Goal: Complete application form: Complete application form

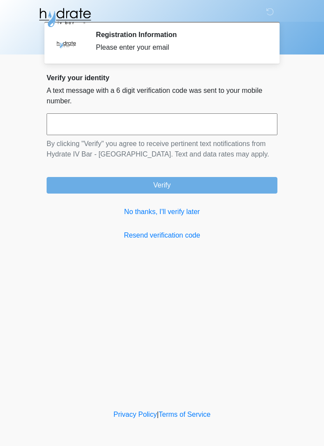
click at [193, 213] on link "No thanks, I'll verify later" at bounding box center [162, 212] width 231 height 10
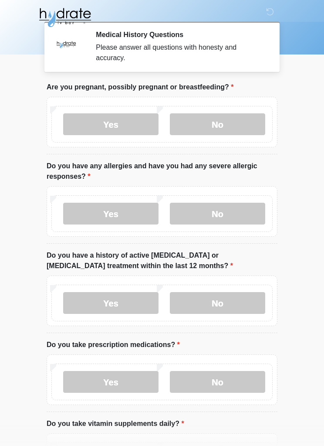
click at [232, 122] on label "No" at bounding box center [218, 124] width 96 height 22
click at [128, 211] on label "Yes" at bounding box center [111, 214] width 96 height 22
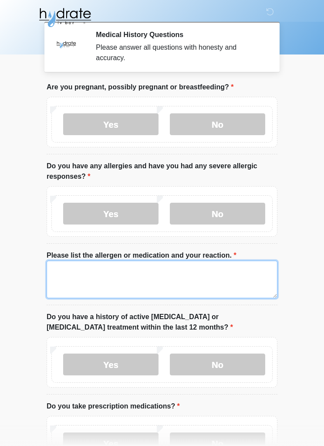
click at [82, 267] on textarea "Please list the allergen or medication and your reaction." at bounding box center [162, 280] width 231 height 38
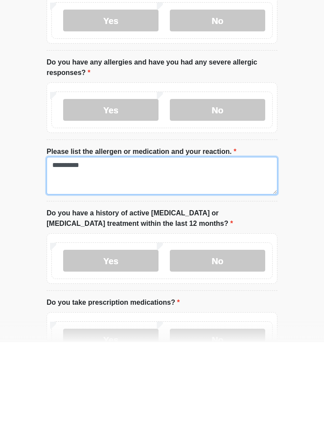
type textarea "**********"
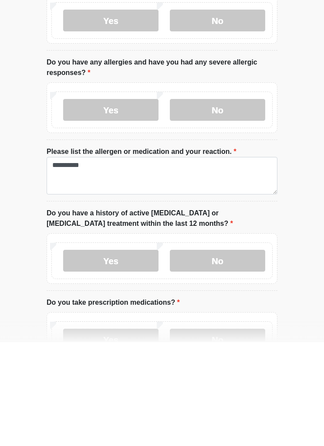
click at [233, 354] on label "No" at bounding box center [218, 365] width 96 height 22
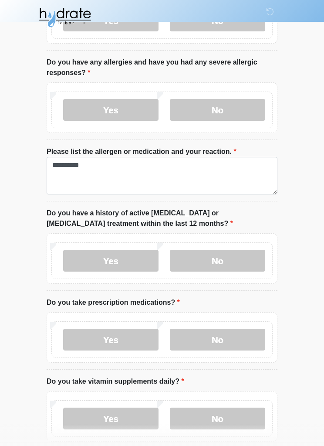
scroll to position [102, 0]
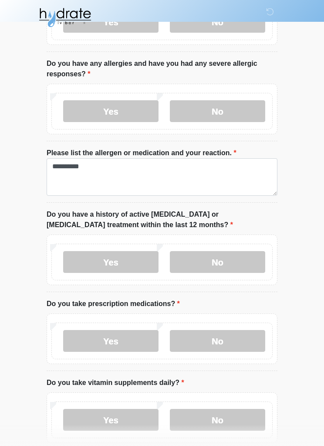
click at [233, 338] on label "No" at bounding box center [218, 341] width 96 height 22
click at [223, 416] on label "No" at bounding box center [218, 420] width 96 height 22
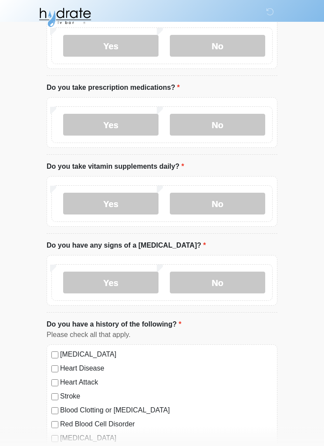
scroll to position [321, 0]
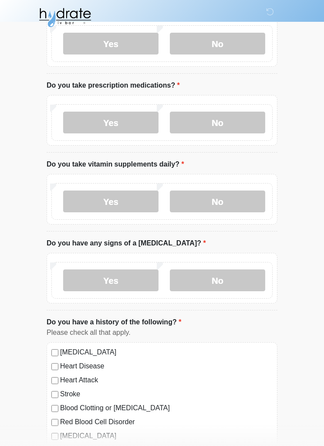
click at [231, 278] on label "No" at bounding box center [218, 281] width 96 height 22
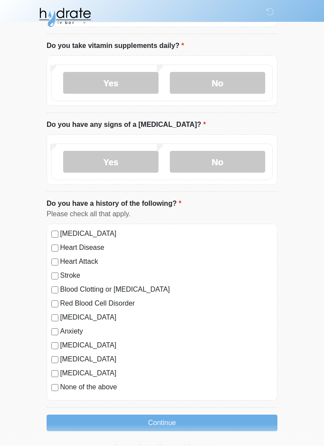
scroll to position [440, 0]
click at [196, 419] on button "Continue" at bounding box center [162, 422] width 231 height 17
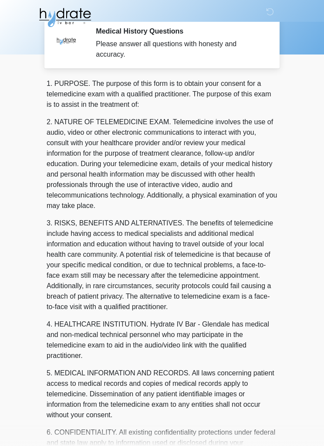
scroll to position [0, 0]
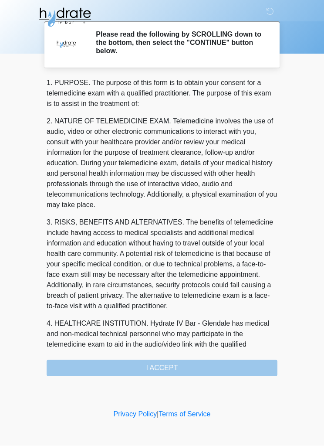
click at [169, 372] on div "1. PURPOSE. The purpose of this form is to obtain your consent for a telemedici…" at bounding box center [162, 227] width 231 height 299
click at [167, 365] on div "1. PURPOSE. The purpose of this form is to obtain your consent for a telemedici…" at bounding box center [162, 227] width 231 height 299
click at [162, 364] on div "1. PURPOSE. The purpose of this form is to obtain your consent for a telemedici…" at bounding box center [162, 227] width 231 height 299
click at [163, 368] on div "1. PURPOSE. The purpose of this form is to obtain your consent for a telemedici…" at bounding box center [162, 227] width 231 height 299
click at [167, 369] on div "1. PURPOSE. The purpose of this form is to obtain your consent for a telemedici…" at bounding box center [162, 227] width 231 height 299
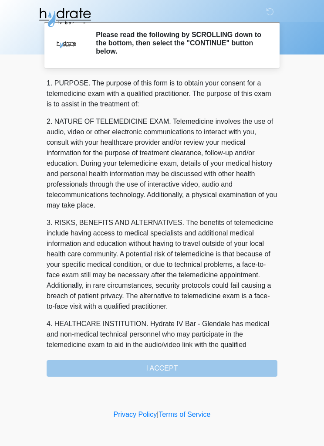
click at [166, 369] on div "1. PURPOSE. The purpose of this form is to obtain your consent for a telemedici…" at bounding box center [162, 227] width 231 height 299
click at [167, 371] on div "1. PURPOSE. The purpose of this form is to obtain your consent for a telemedici…" at bounding box center [162, 227] width 231 height 299
click at [170, 363] on div "1. PURPOSE. The purpose of this form is to obtain your consent for a telemedici…" at bounding box center [162, 227] width 231 height 299
click at [161, 373] on div "1. PURPOSE. The purpose of this form is to obtain your consent for a telemedici…" at bounding box center [162, 227] width 231 height 299
click at [168, 362] on div "1. PURPOSE. The purpose of this form is to obtain your consent for a telemedici…" at bounding box center [162, 227] width 231 height 299
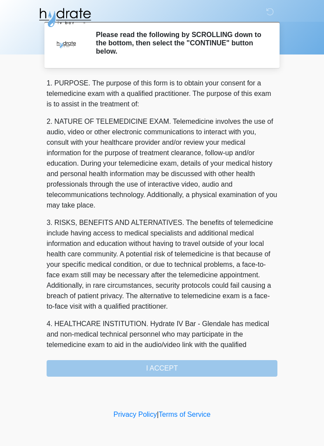
click at [163, 366] on div "1. PURPOSE. The purpose of this form is to obtain your consent for a telemedici…" at bounding box center [162, 227] width 231 height 299
click at [169, 368] on div "1. PURPOSE. The purpose of this form is to obtain your consent for a telemedici…" at bounding box center [162, 227] width 231 height 299
click at [173, 366] on div "1. PURPOSE. The purpose of this form is to obtain your consent for a telemedici…" at bounding box center [162, 227] width 231 height 299
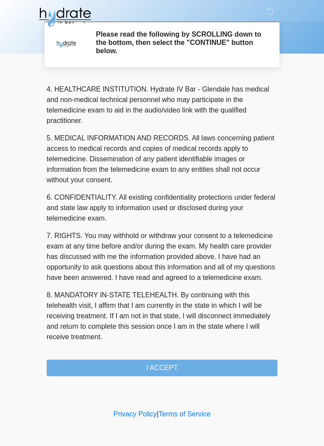
scroll to position [255, 0]
click at [279, 191] on div "This is the beginning of your virtual Good Faith Exam . ﻿﻿﻿﻿﻿﻿﻿﻿ This step is n…" at bounding box center [162, 227] width 244 height 299
click at [177, 364] on button "I ACCEPT" at bounding box center [162, 368] width 231 height 17
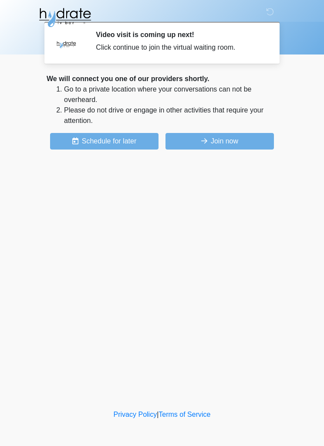
click at [236, 141] on button "Join now" at bounding box center [220, 141] width 109 height 17
